Goal: Find specific page/section: Find specific page/section

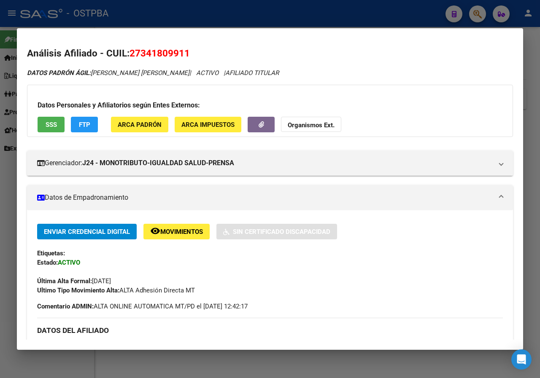
scroll to position [344, 0]
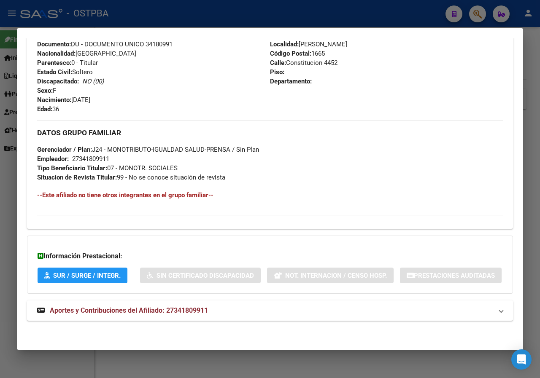
click at [0, 246] on div at bounding box center [270, 189] width 540 height 378
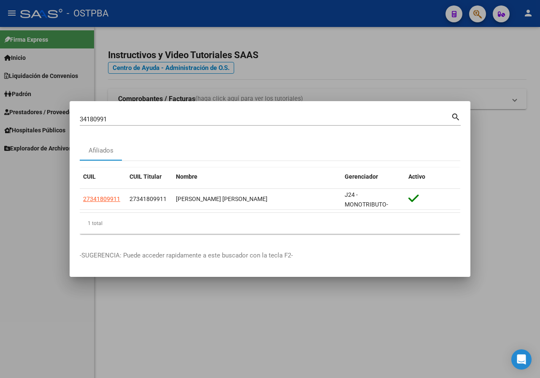
drag, startPoint x: 111, startPoint y: 121, endPoint x: 49, endPoint y: 134, distance: 63.4
click at [50, 134] on div "34180991 Buscar (apellido, dni, cuil, nro traspaso, cuit, obra social) search A…" at bounding box center [270, 189] width 540 height 378
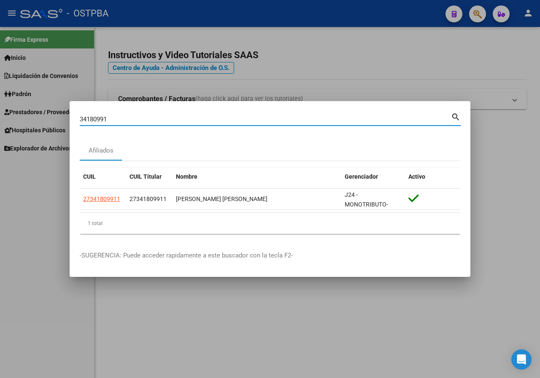
paste input "8142430"
type input "38142430"
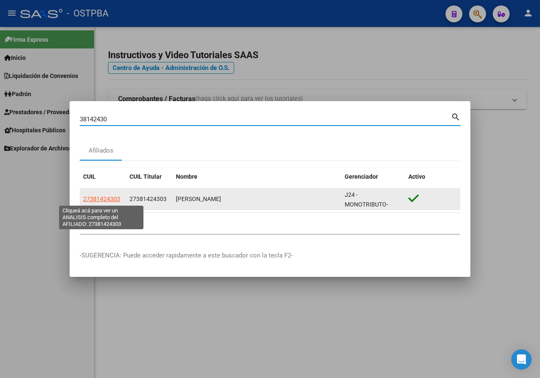
click at [102, 196] on span "27381424303" at bounding box center [101, 199] width 37 height 7
type textarea "27381424303"
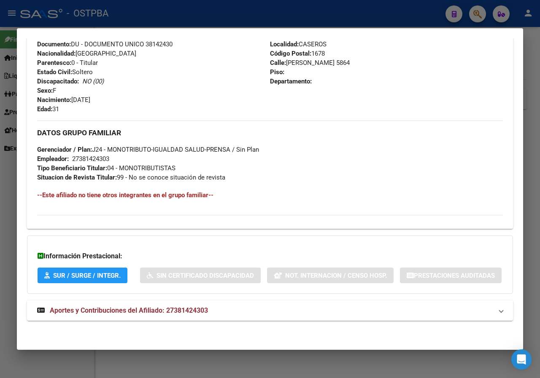
drag, startPoint x: 0, startPoint y: 160, endPoint x: 145, endPoint y: 139, distance: 146.1
click at [1, 160] on div at bounding box center [270, 189] width 540 height 378
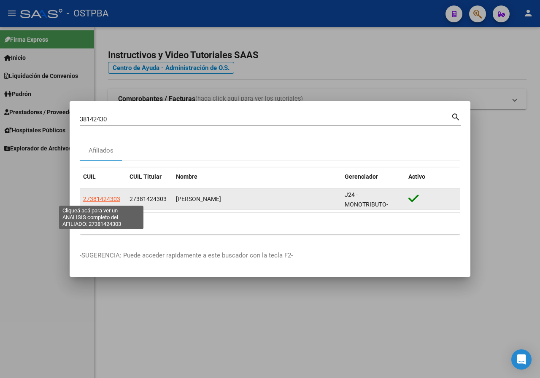
click at [111, 198] on span "27381424303" at bounding box center [101, 199] width 37 height 7
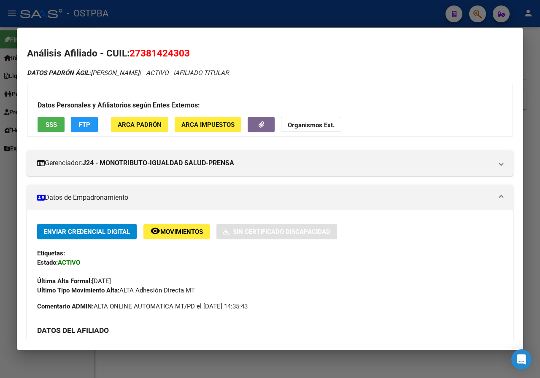
click at [0, 236] on div at bounding box center [270, 189] width 540 height 378
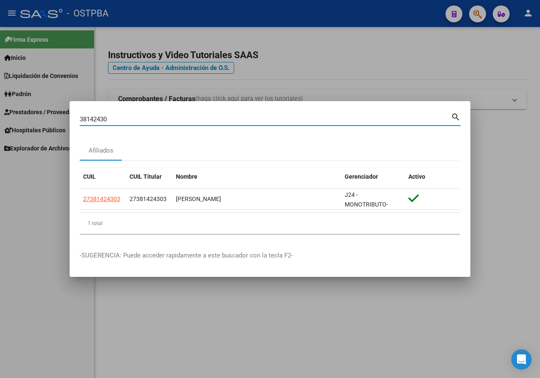
drag, startPoint x: 140, startPoint y: 118, endPoint x: 11, endPoint y: 129, distance: 129.0
click at [11, 129] on div "38142430 Buscar (apellido, dni, cuil, nro traspaso, cuit, obra social) search A…" at bounding box center [270, 189] width 540 height 378
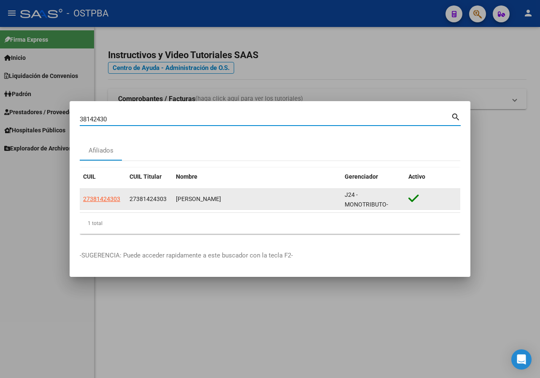
click at [105, 198] on span "27381424303" at bounding box center [101, 199] width 37 height 7
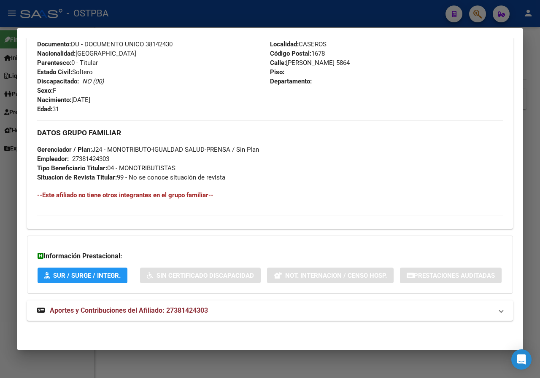
click at [4, 220] on div at bounding box center [270, 189] width 540 height 378
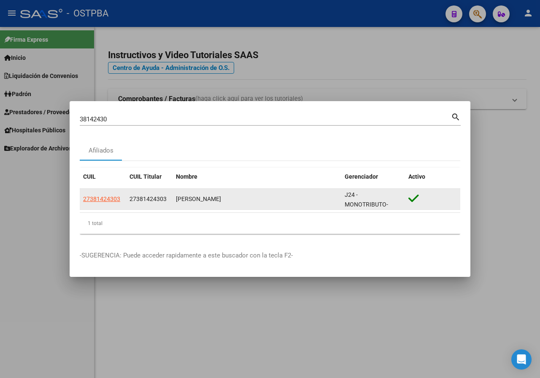
drag, startPoint x: 171, startPoint y: 201, endPoint x: 282, endPoint y: 191, distance: 111.7
click at [282, 191] on div "27381424303 27381424303 [PERSON_NAME] J24 - MONOTRIBUTO-IGUALDAD SALUD-PRENSA" at bounding box center [270, 199] width 380 height 21
click at [114, 199] on span "27381424303" at bounding box center [101, 199] width 37 height 7
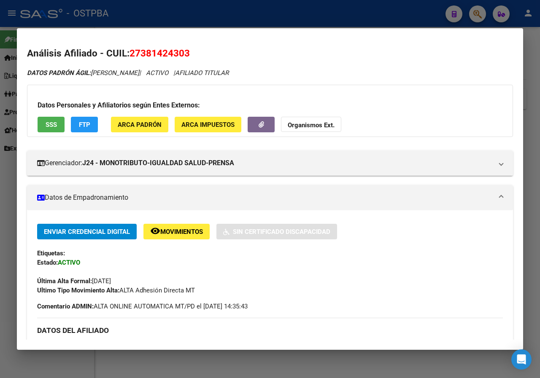
drag, startPoint x: 0, startPoint y: 180, endPoint x: 10, endPoint y: 151, distance: 30.4
click at [0, 180] on div at bounding box center [270, 189] width 540 height 378
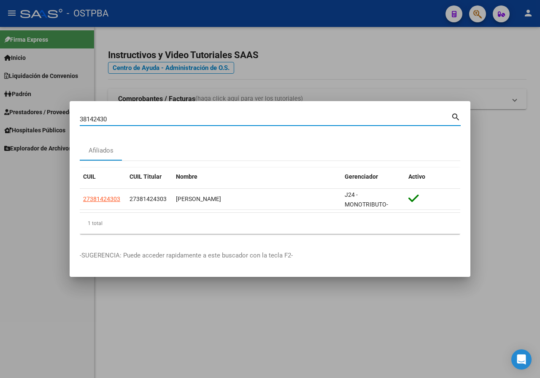
drag, startPoint x: 114, startPoint y: 122, endPoint x: 45, endPoint y: 123, distance: 69.1
click at [45, 123] on div "38142430 Buscar (apellido, dni, cuil, nro traspaso, cuit, obra social) search A…" at bounding box center [270, 189] width 540 height 378
paste input "20250815"
type input "20250815"
